Goal: Task Accomplishment & Management: Manage account settings

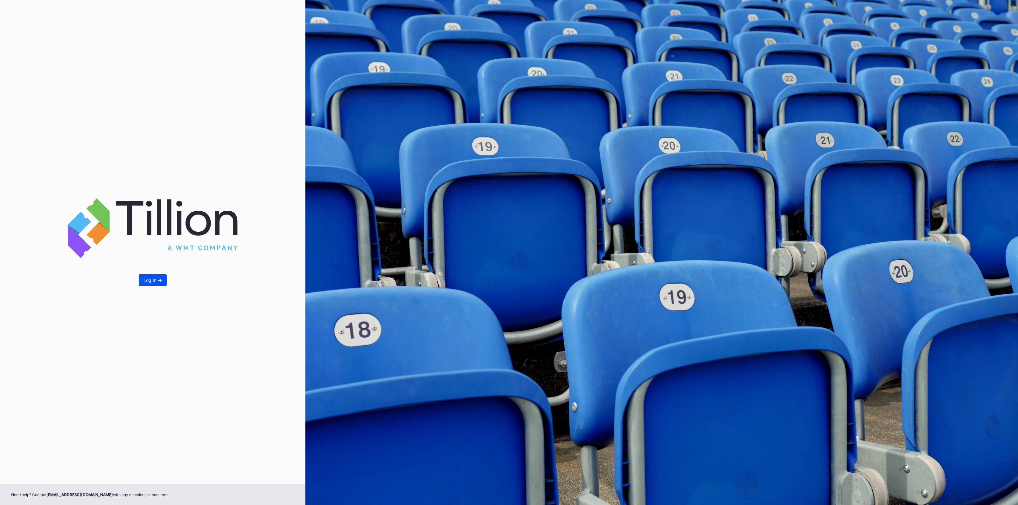
click at [152, 281] on div "Log In ->" at bounding box center [152, 280] width 18 height 5
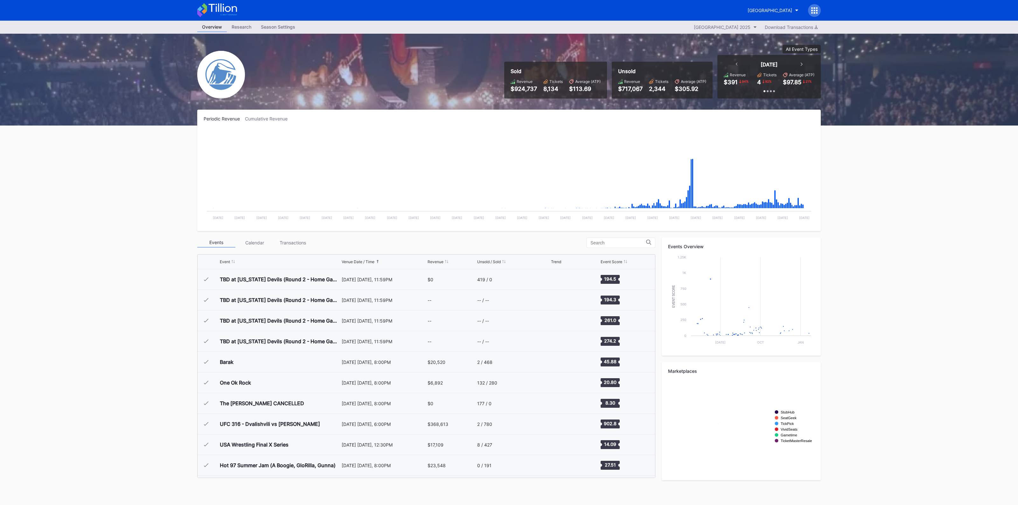
scroll to position [662, 0]
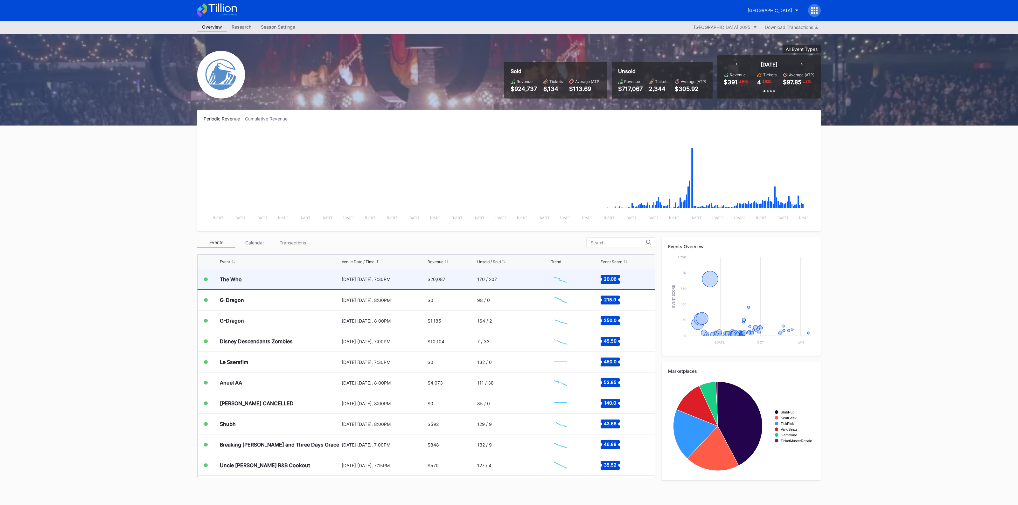
click at [383, 277] on div "[DATE] [DATE], 7:30PM" at bounding box center [384, 279] width 84 height 5
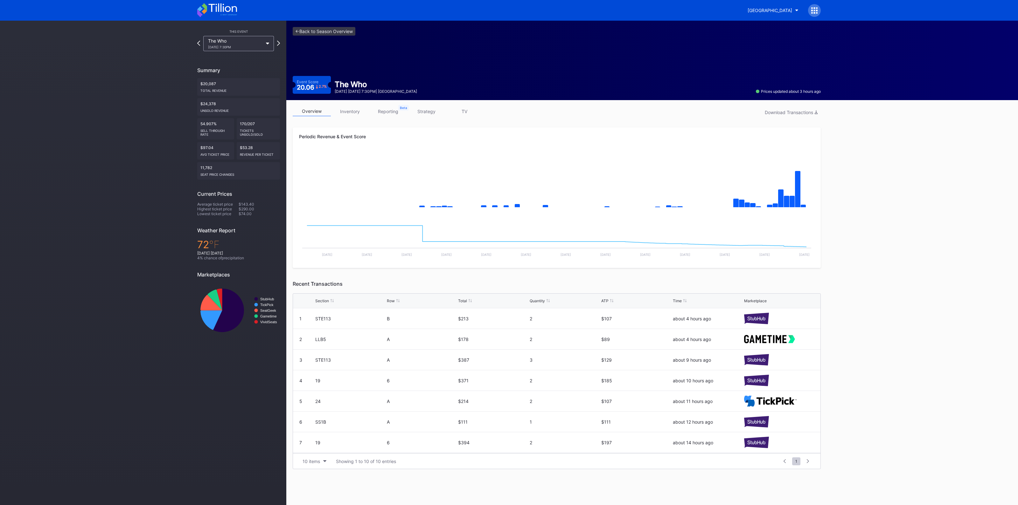
click at [354, 109] on link "inventory" at bounding box center [350, 112] width 38 height 10
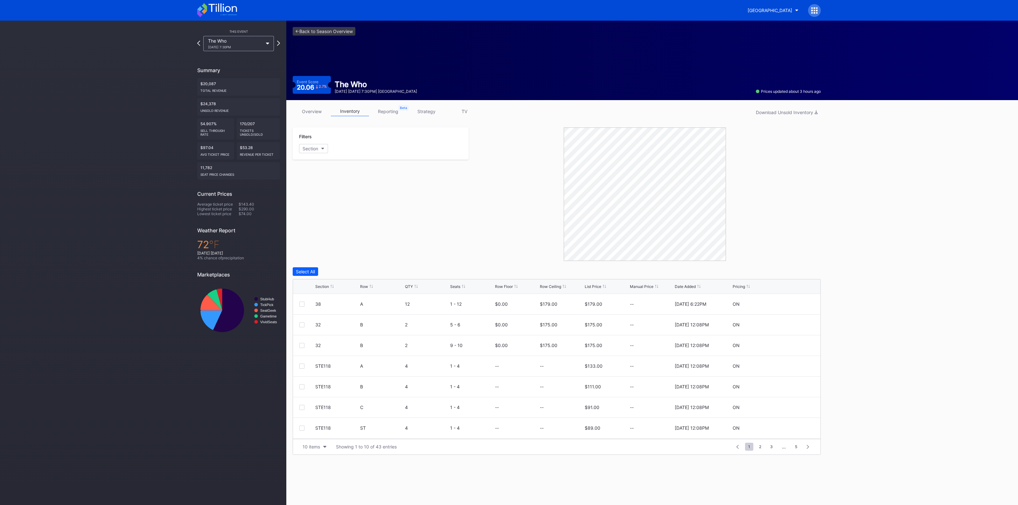
click at [317, 286] on div "Section" at bounding box center [322, 286] width 14 height 5
click at [333, 35] on link "<- Back to Season Overview" at bounding box center [324, 31] width 63 height 9
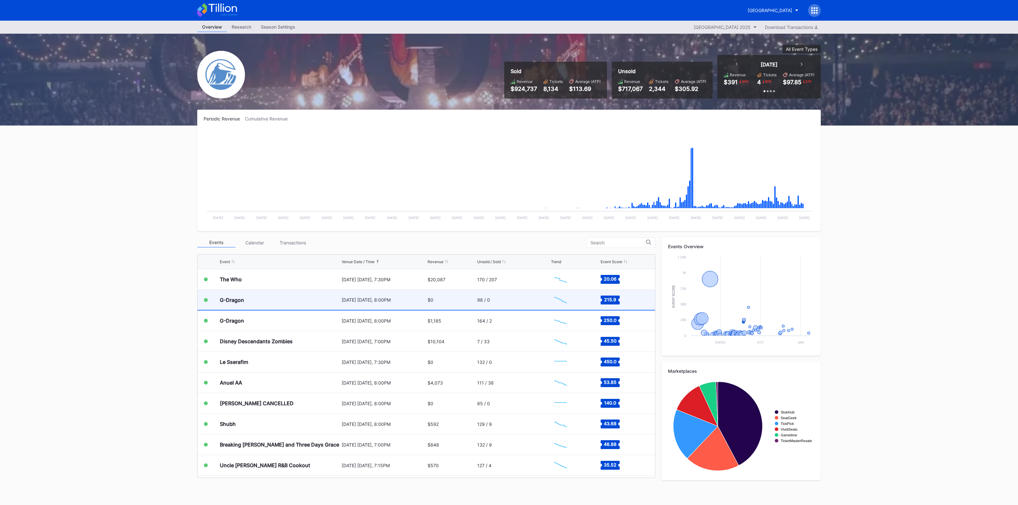
scroll to position [622, 0]
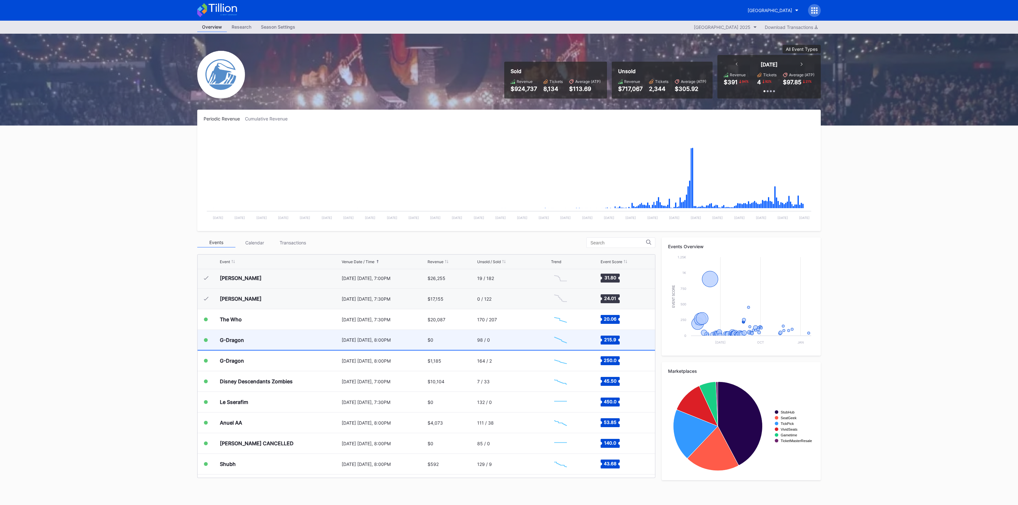
click at [280, 340] on div "G-Dragon" at bounding box center [280, 340] width 120 height 20
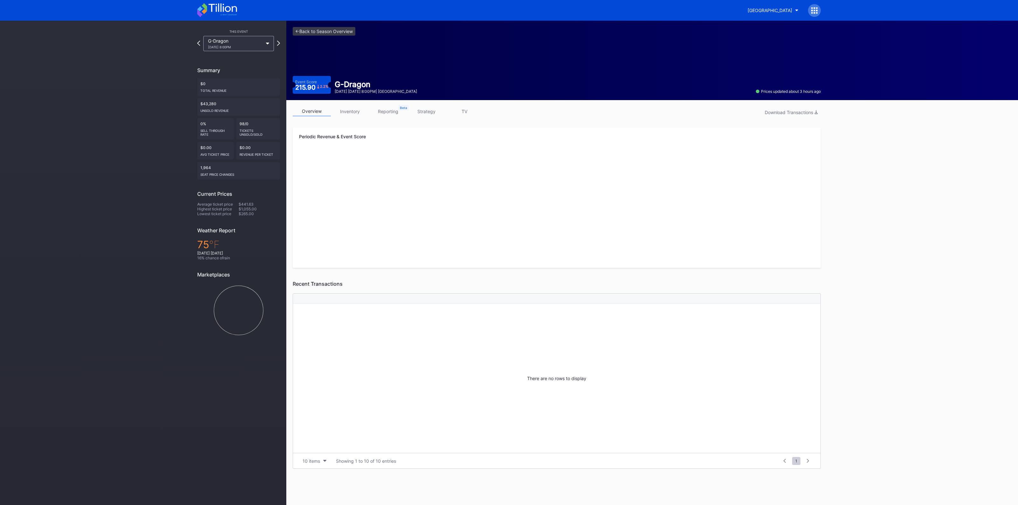
click at [353, 114] on link "inventory" at bounding box center [350, 112] width 38 height 10
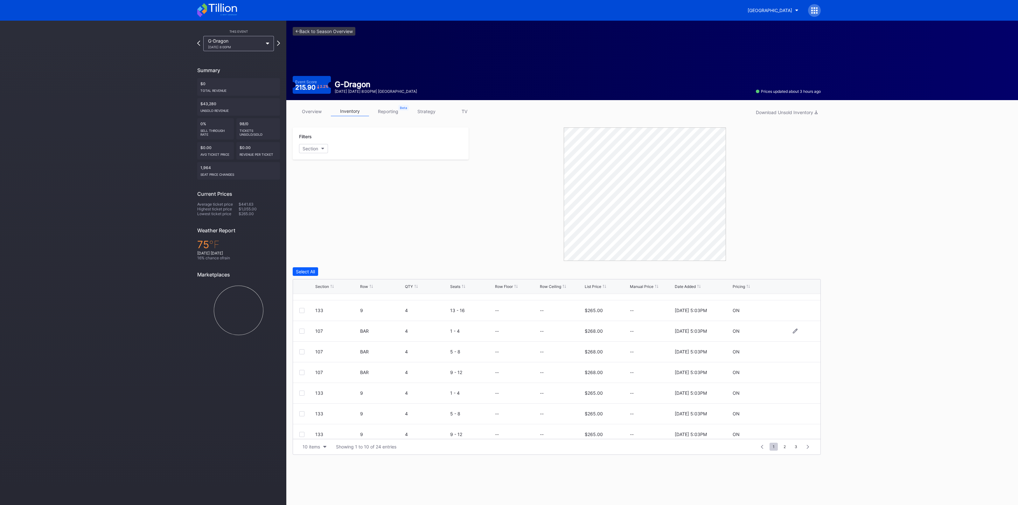
scroll to position [62, 0]
click at [322, 283] on div "Section Row QTY Seats Row Floor Row Ceiling List Price Manual Price Date Added …" at bounding box center [556, 287] width 527 height 15
click at [322, 284] on div "Section" at bounding box center [322, 286] width 14 height 5
click at [793, 387] on icon at bounding box center [795, 387] width 5 height 5
click at [561, 389] on input at bounding box center [561, 390] width 43 height 12
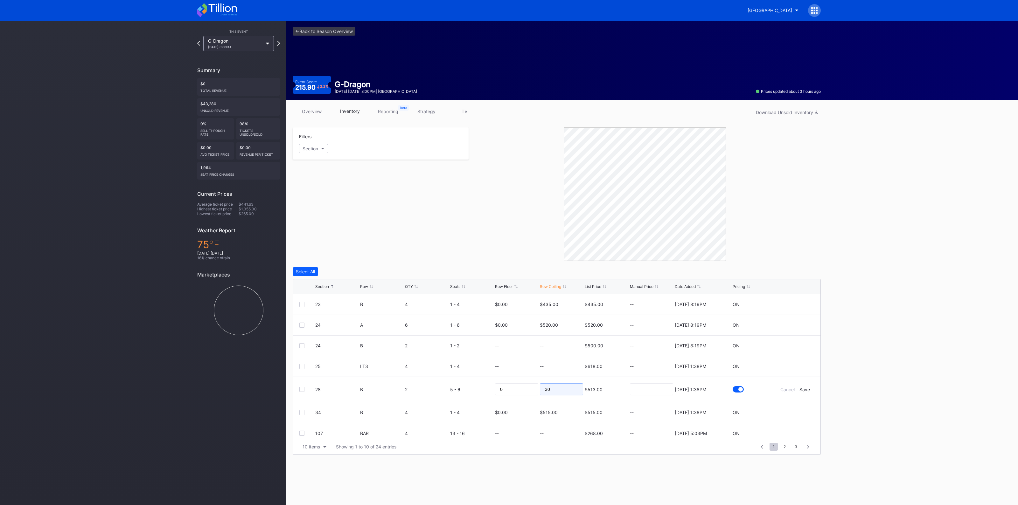
type input "3"
type input "225"
click at [802, 391] on div "Save" at bounding box center [804, 389] width 10 height 5
click at [793, 303] on icon at bounding box center [795, 304] width 5 height 5
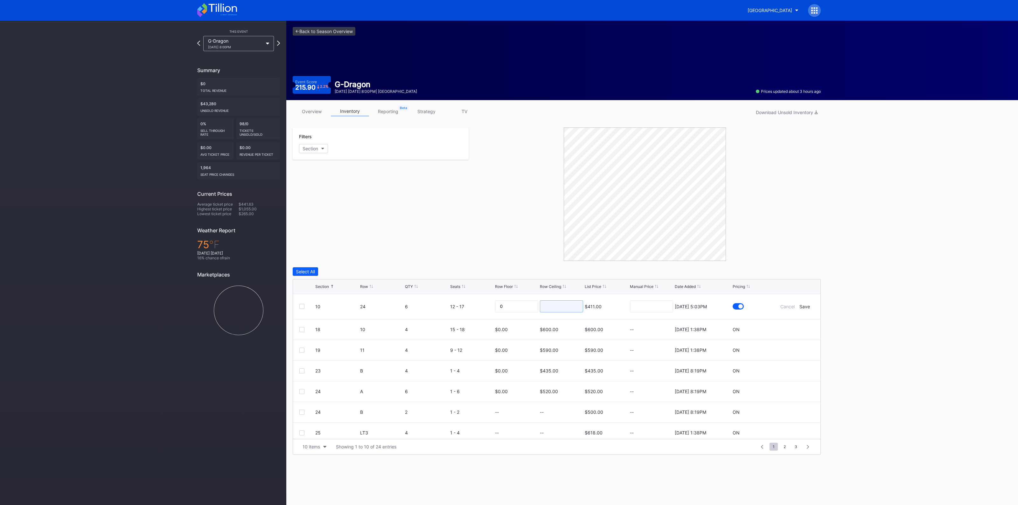
click at [558, 303] on input at bounding box center [561, 307] width 43 height 12
type input "255"
click at [799, 305] on div "Save" at bounding box center [804, 306] width 10 height 5
click at [793, 408] on icon at bounding box center [795, 407] width 5 height 5
click at [555, 406] on input at bounding box center [561, 410] width 43 height 12
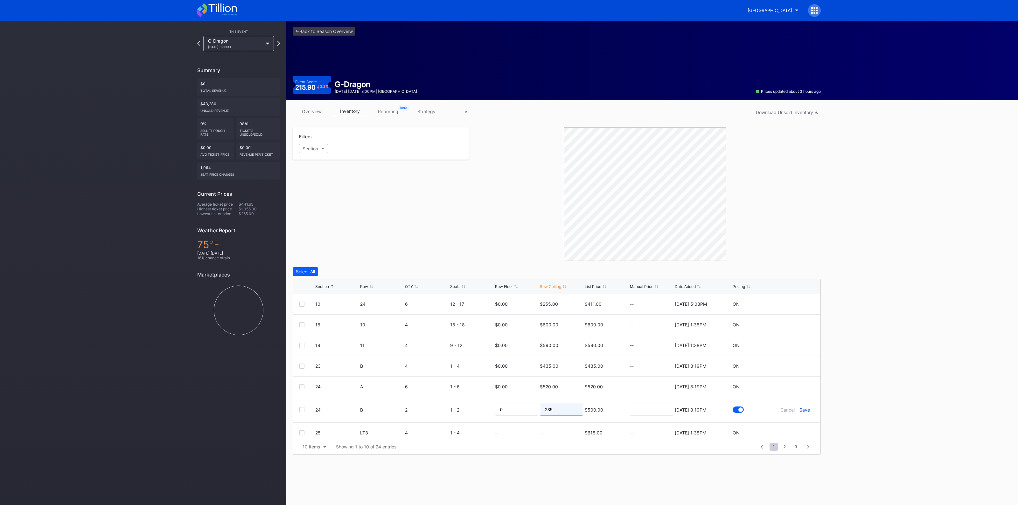
type input "235"
click at [799, 408] on div "Save" at bounding box center [804, 410] width 10 height 5
click at [793, 365] on icon at bounding box center [795, 366] width 5 height 5
click at [562, 369] on input at bounding box center [561, 369] width 43 height 12
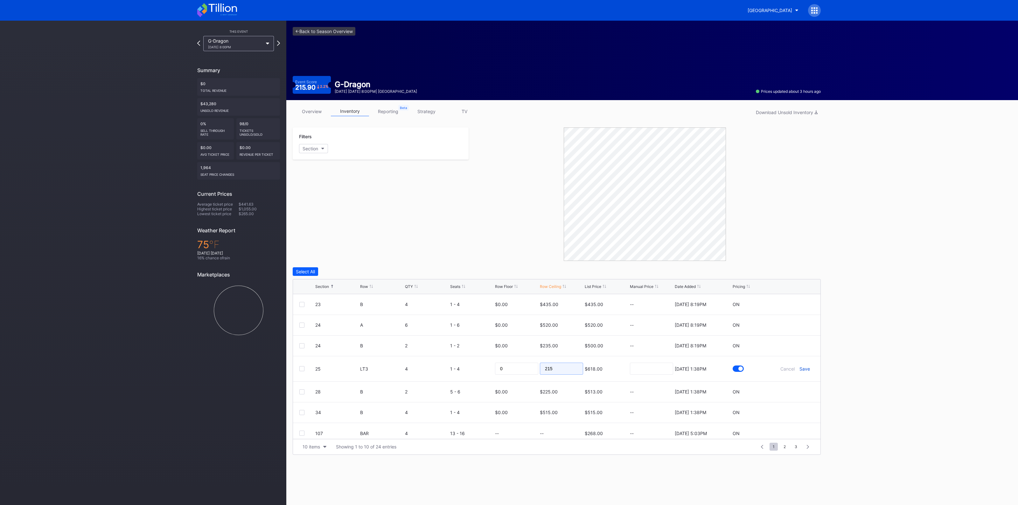
type input "215"
click at [799, 367] on div "Save" at bounding box center [804, 368] width 10 height 5
click at [793, 324] on icon at bounding box center [795, 325] width 5 height 5
click at [560, 328] on input "520" at bounding box center [561, 328] width 43 height 12
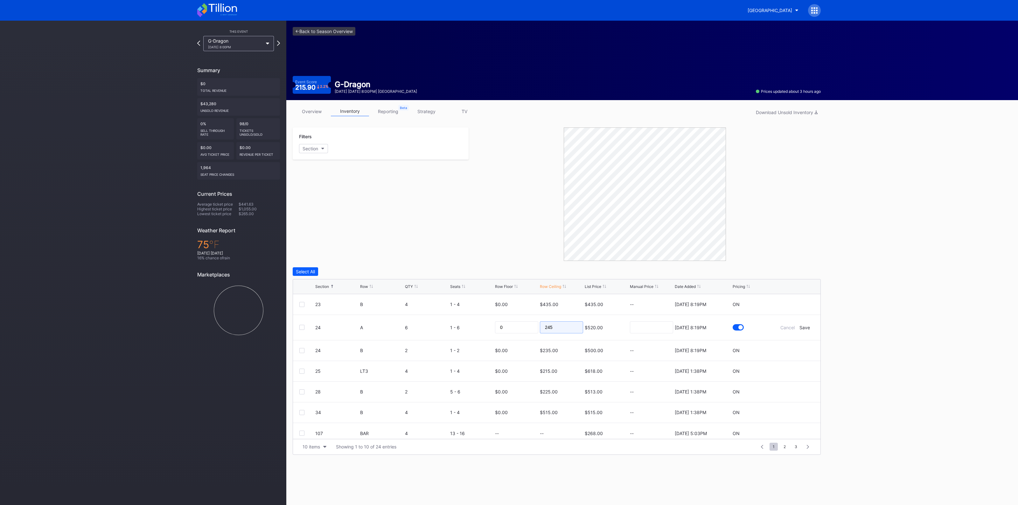
type input "245"
click at [799, 330] on form "24 A 6 1 - 6 0 245 $520.00 [DATE] 8:19PM Cancel Save" at bounding box center [564, 327] width 499 height 25
click at [798, 323] on form "24 A 6 1 - 6 0 245 $520.00 [DATE] 8:19PM Cancel Save" at bounding box center [564, 327] width 499 height 25
click at [799, 326] on div "Save" at bounding box center [804, 327] width 10 height 5
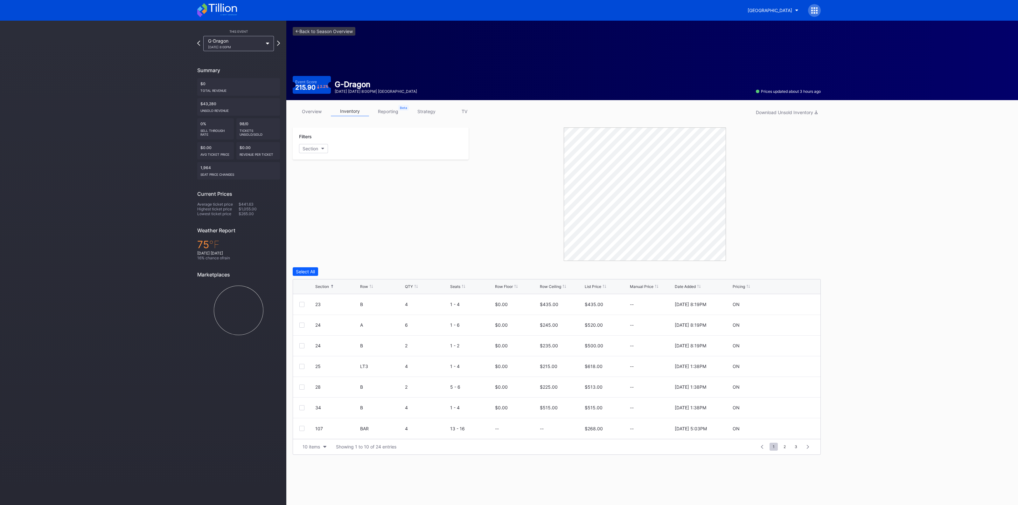
scroll to position [0, 0]
click at [792, 326] on div at bounding box center [795, 325] width 38 height 5
click at [793, 327] on icon at bounding box center [795, 325] width 5 height 5
click at [561, 323] on input "600" at bounding box center [561, 327] width 43 height 12
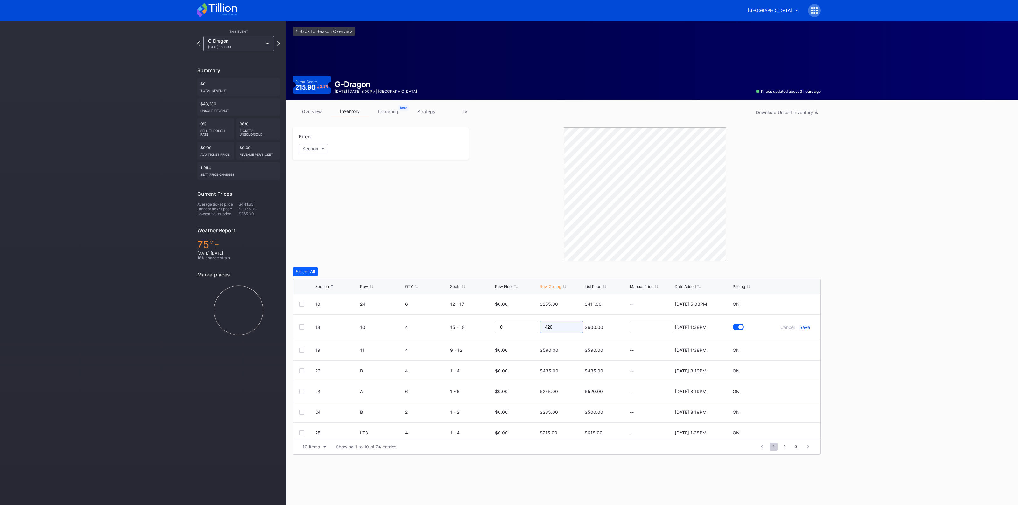
type input "420"
click at [799, 325] on div "Save" at bounding box center [804, 327] width 10 height 5
click at [793, 366] on icon at bounding box center [795, 366] width 5 height 5
click at [562, 368] on input "435" at bounding box center [561, 369] width 43 height 12
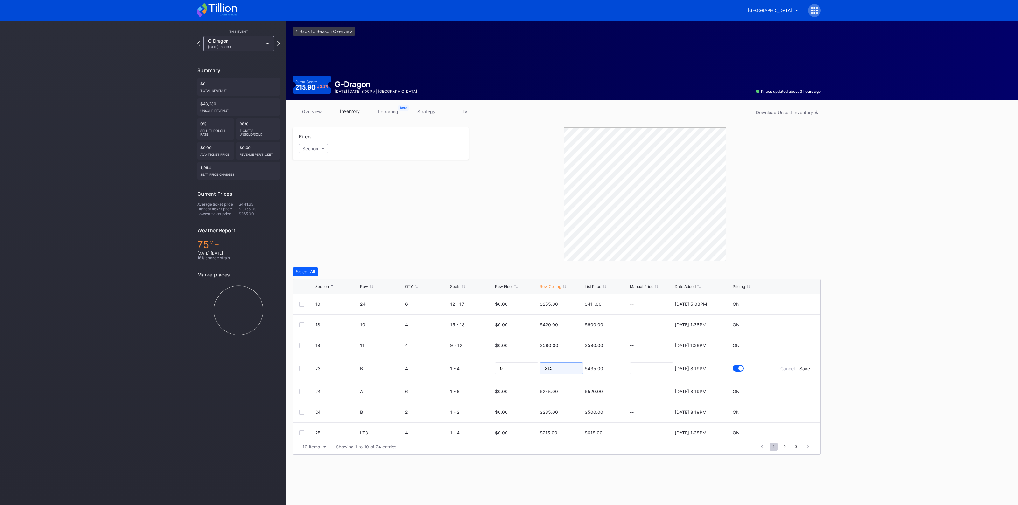
type input "215"
click at [796, 365] on form "23 B 4 1 - 4 0 215 $435.00 [DATE] 8:19PM Cancel Save" at bounding box center [564, 368] width 499 height 25
click at [799, 366] on div "Save" at bounding box center [804, 368] width 10 height 5
click at [793, 408] on icon at bounding box center [795, 408] width 5 height 5
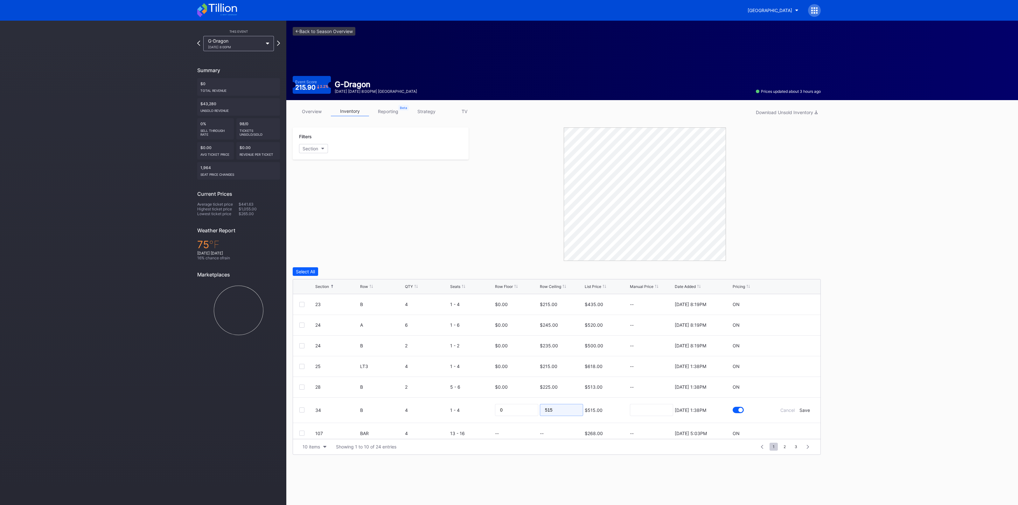
click at [560, 406] on input "515" at bounding box center [561, 410] width 43 height 12
type input "3"
type input "260"
click at [799, 408] on div "Save" at bounding box center [804, 410] width 10 height 5
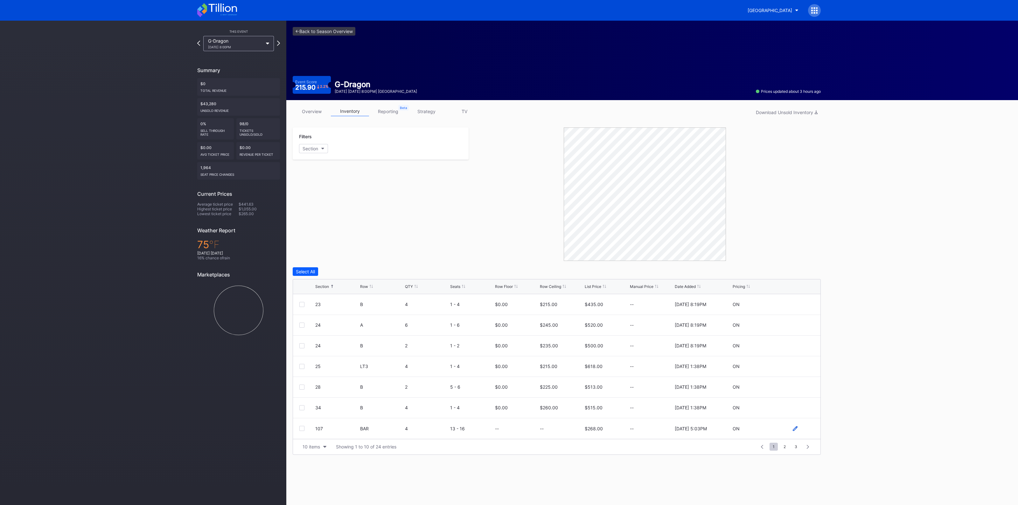
click at [793, 429] on icon at bounding box center [795, 429] width 5 height 5
drag, startPoint x: 560, startPoint y: 428, endPoint x: 565, endPoint y: 427, distance: 4.8
click at [560, 428] on input at bounding box center [561, 427] width 43 height 12
type input "180"
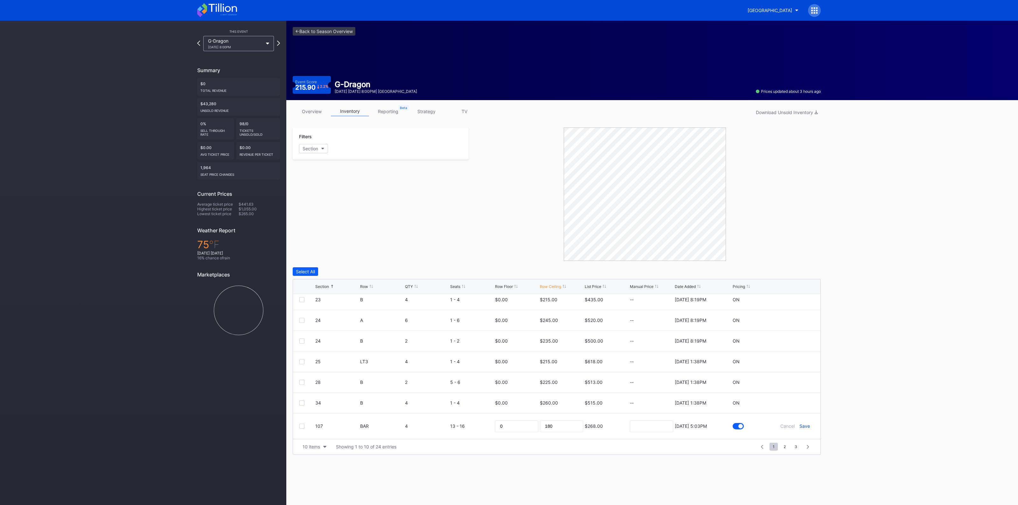
click at [799, 425] on div "Save" at bounding box center [804, 426] width 10 height 5
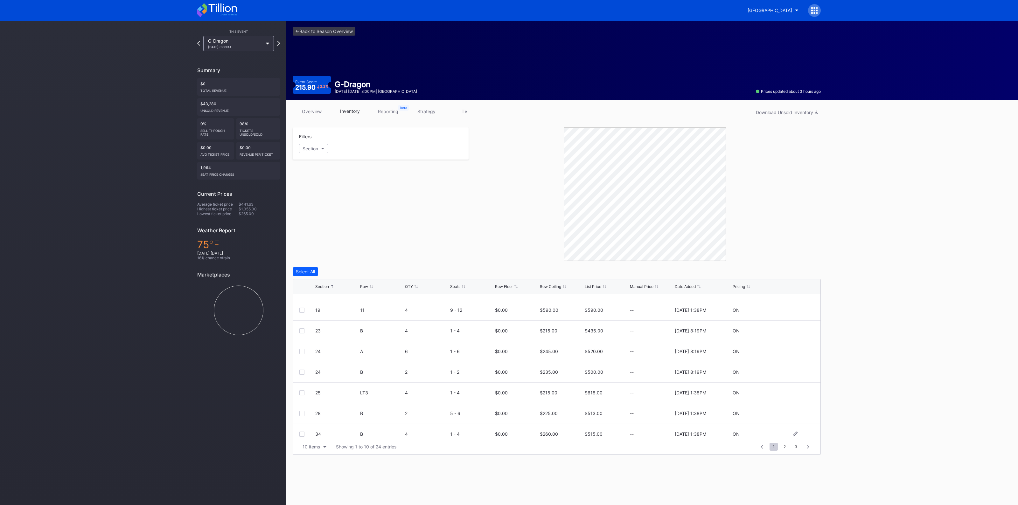
scroll to position [62, 0]
click at [310, 448] on div "10 items" at bounding box center [311, 446] width 17 height 5
click at [310, 429] on div "200 items" at bounding box center [314, 430] width 21 height 5
click at [793, 350] on icon at bounding box center [795, 352] width 5 height 5
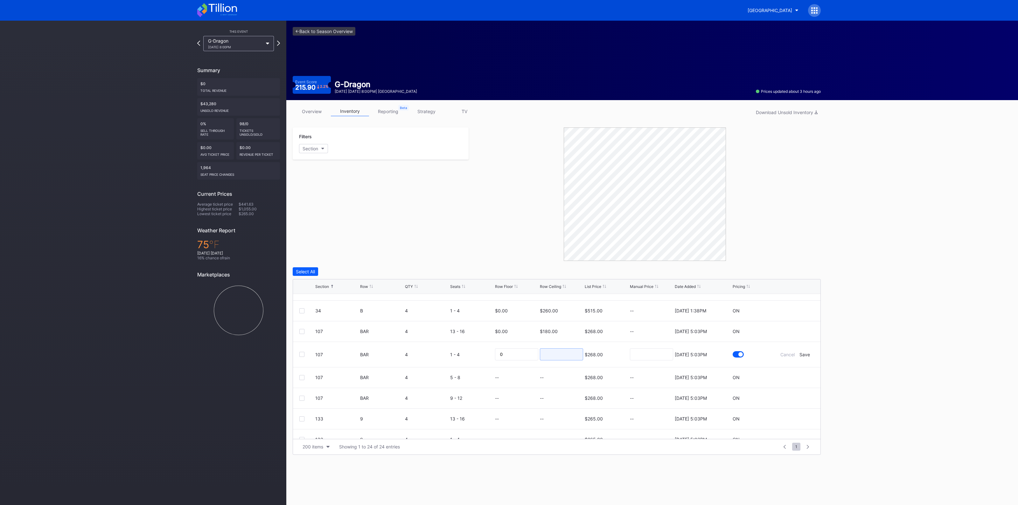
click at [557, 352] on input at bounding box center [561, 355] width 43 height 12
type input "150"
click at [799, 354] on div "Save" at bounding box center [804, 354] width 10 height 5
click at [793, 372] on icon at bounding box center [795, 373] width 5 height 5
click at [552, 376] on input at bounding box center [561, 375] width 43 height 12
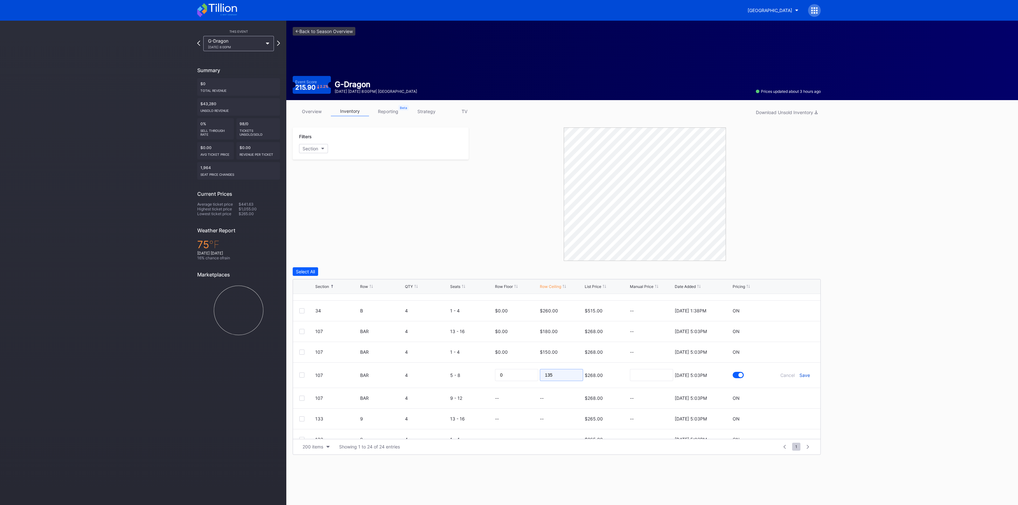
type input "135"
click at [799, 373] on div "Save" at bounding box center [804, 375] width 10 height 5
click at [791, 396] on div "107 BAR 4 9 - 12 -- -- $268.00 -- [DATE] 5:03PM ON" at bounding box center [556, 394] width 527 height 21
click at [793, 395] on icon at bounding box center [795, 393] width 5 height 5
click at [561, 395] on input at bounding box center [561, 396] width 43 height 12
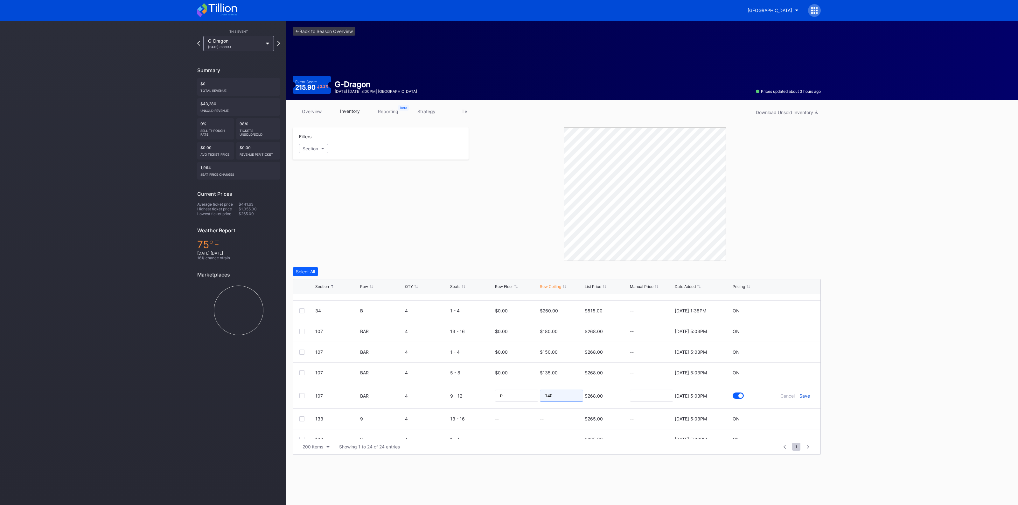
type input "140"
click at [799, 394] on div "Save" at bounding box center [804, 396] width 10 height 5
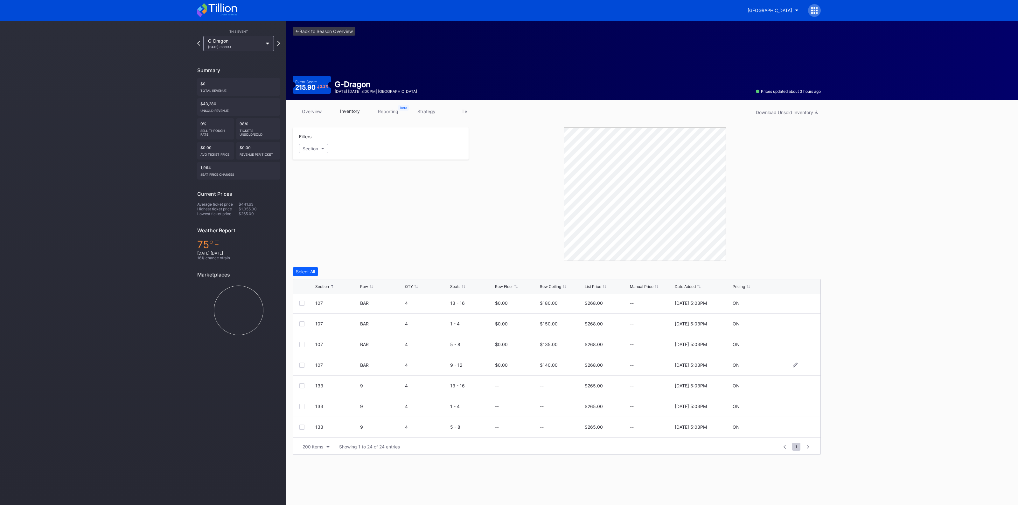
scroll to position [199, 0]
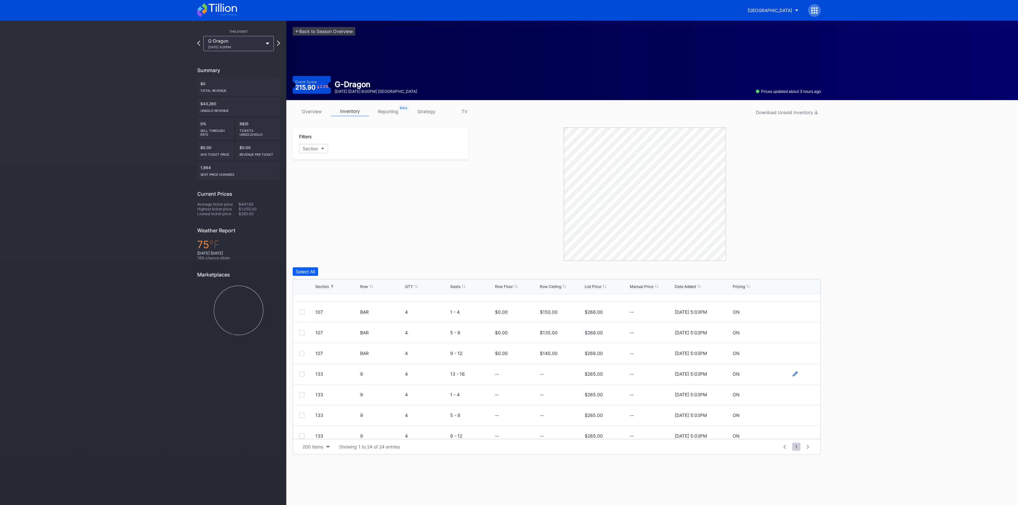
click at [793, 373] on icon at bounding box center [795, 374] width 5 height 5
click at [549, 378] on input at bounding box center [561, 377] width 43 height 12
type input "160"
click at [799, 376] on div "Save" at bounding box center [804, 376] width 10 height 5
click at [793, 393] on icon at bounding box center [795, 395] width 5 height 5
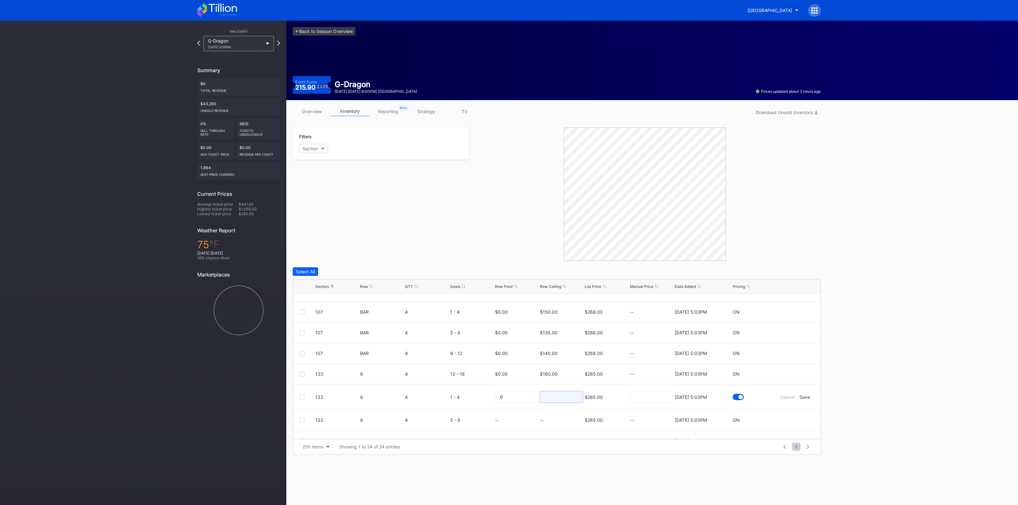
click at [551, 397] on input at bounding box center [561, 397] width 43 height 12
type input "155"
click at [799, 397] on div "Save" at bounding box center [804, 397] width 10 height 5
click at [786, 336] on div at bounding box center [795, 336] width 38 height 5
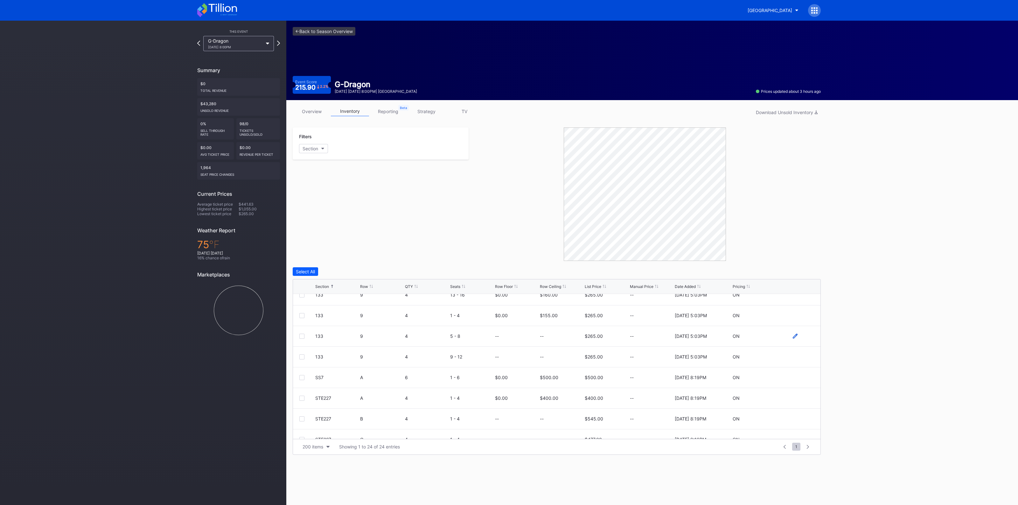
click at [793, 336] on icon at bounding box center [795, 336] width 5 height 5
click at [562, 334] on input at bounding box center [561, 339] width 43 height 12
type input "170"
click at [799, 336] on div "Save" at bounding box center [804, 338] width 10 height 5
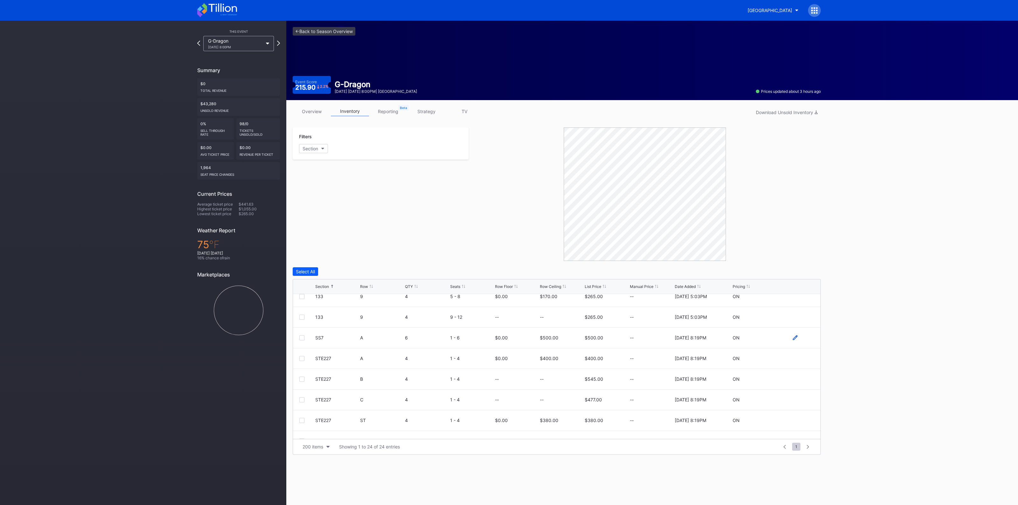
click at [793, 337] on icon at bounding box center [795, 338] width 5 height 5
click at [561, 341] on input "500" at bounding box center [561, 340] width 43 height 12
type input "360"
click at [799, 338] on div "Save" at bounding box center [804, 340] width 10 height 5
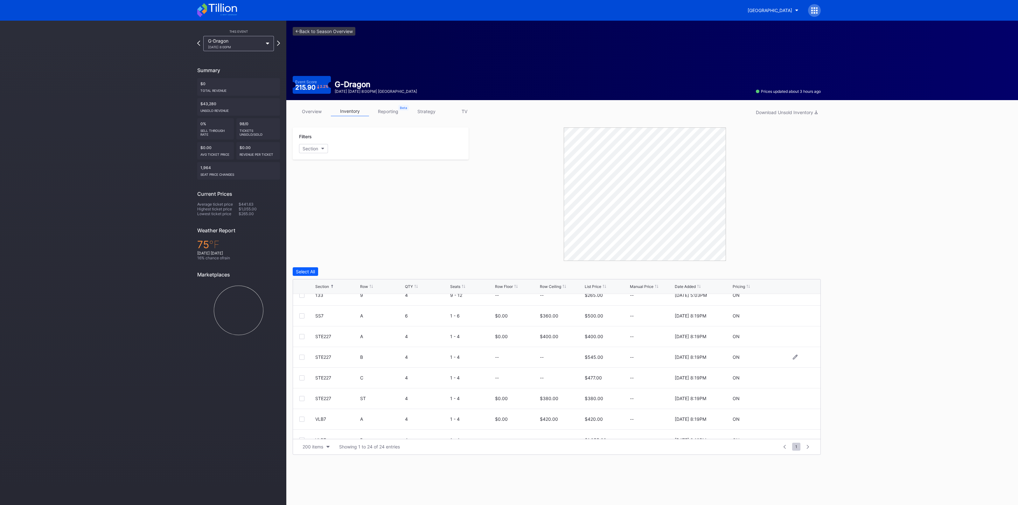
scroll to position [351, 0]
click at [793, 366] on icon at bounding box center [795, 366] width 5 height 5
drag, startPoint x: 557, startPoint y: 369, endPoint x: 595, endPoint y: 369, distance: 38.5
click at [557, 369] on input at bounding box center [561, 369] width 43 height 12
type input "320"
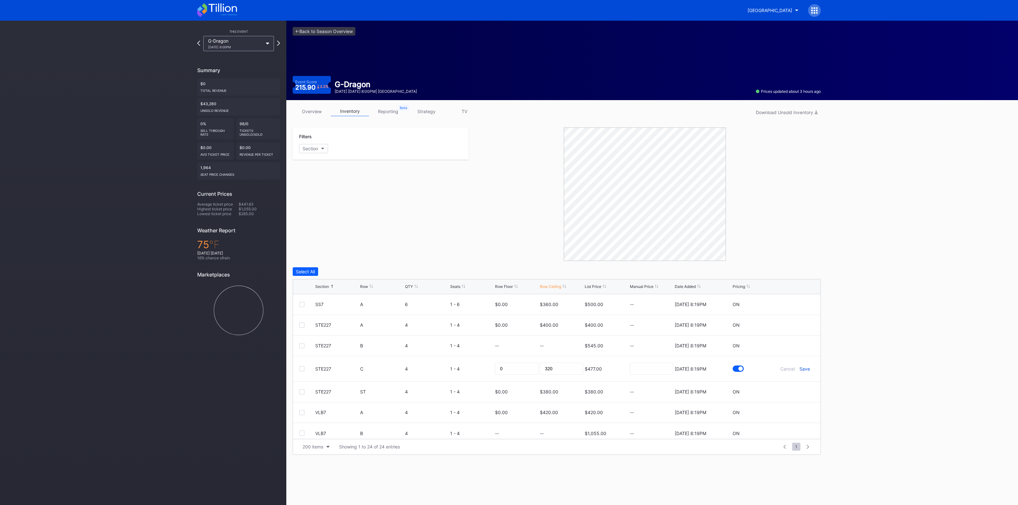
click at [799, 367] on div "Save" at bounding box center [804, 368] width 10 height 5
click at [786, 407] on div at bounding box center [795, 408] width 38 height 5
click at [793, 407] on icon at bounding box center [795, 408] width 5 height 5
click at [565, 406] on input "420" at bounding box center [561, 410] width 43 height 12
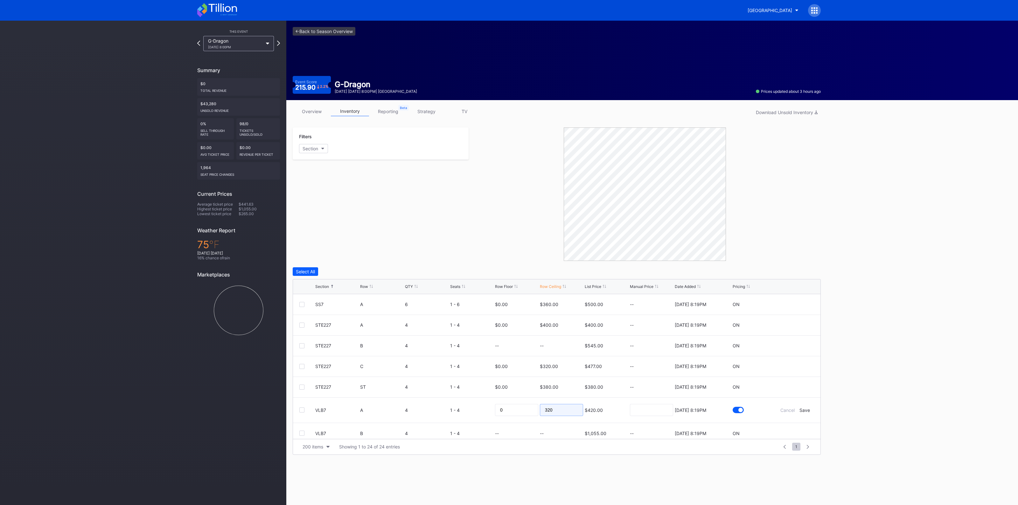
type input "320"
click at [796, 406] on form "VLB7 A 4 1 - 4 0 320 $420.00 [DATE] 8:19PM Cancel Save" at bounding box center [564, 410] width 499 height 25
click at [799, 411] on div "Save" at bounding box center [804, 410] width 10 height 5
click at [320, 31] on link "<- Back to Season Overview" at bounding box center [324, 31] width 63 height 9
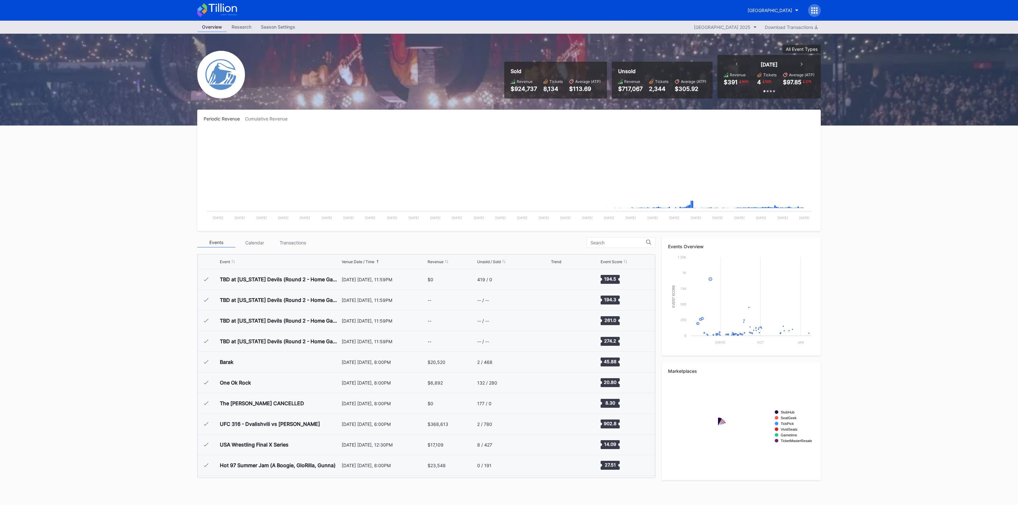
scroll to position [662, 0]
